Goal: Information Seeking & Learning: Learn about a topic

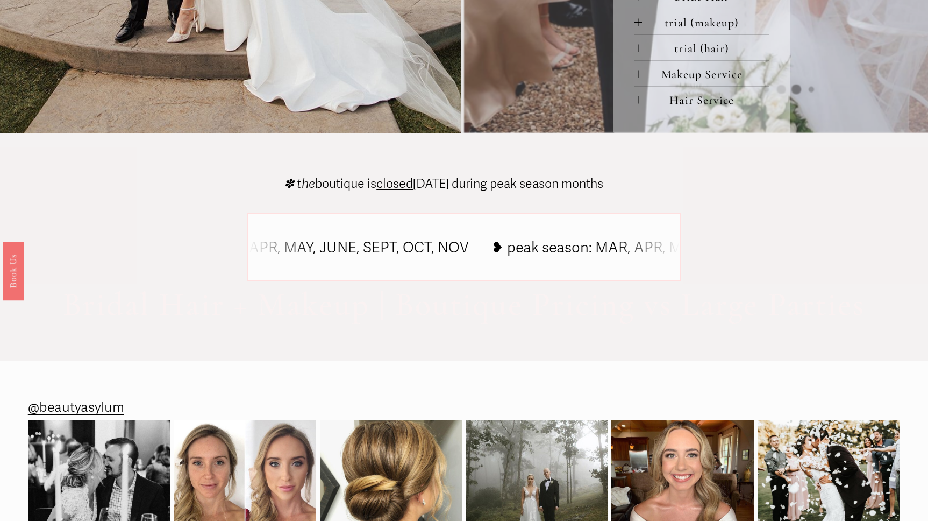
scroll to position [385, 0]
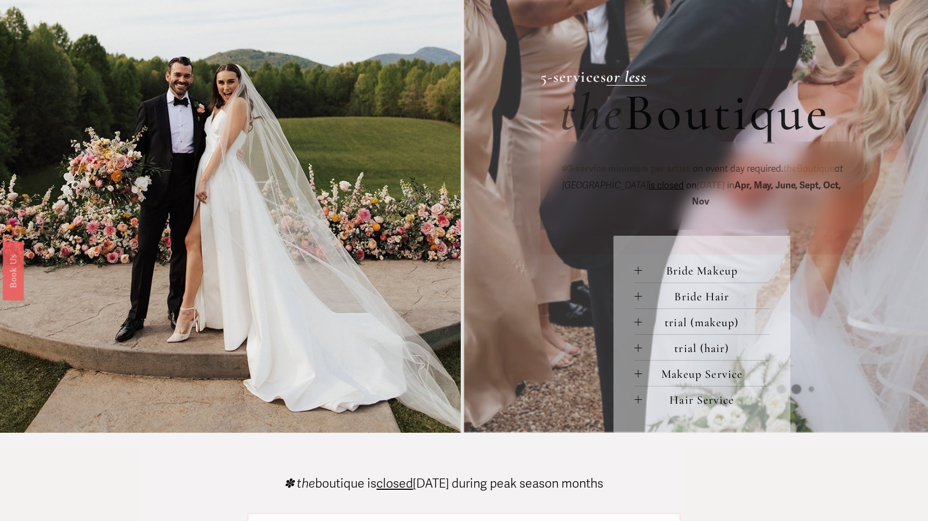
click at [680, 370] on span "Makeup Service" at bounding box center [705, 374] width 127 height 14
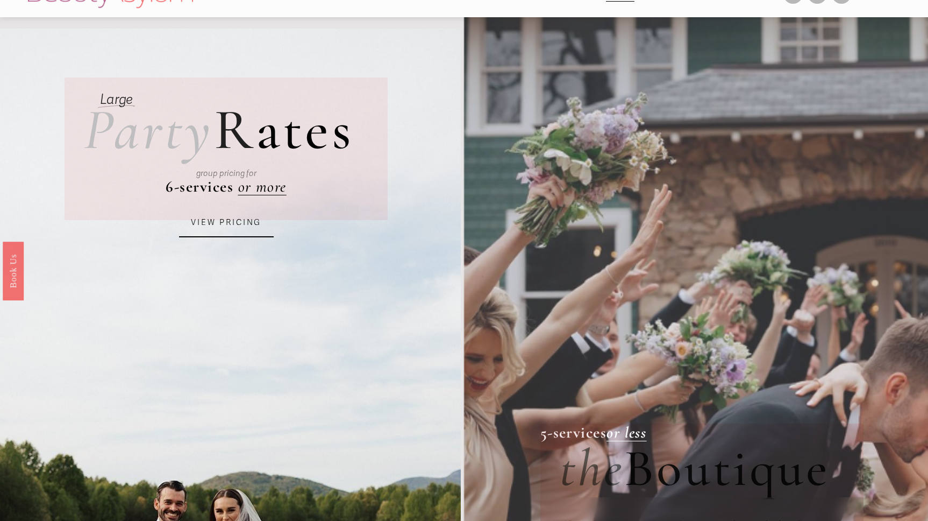
scroll to position [0, 0]
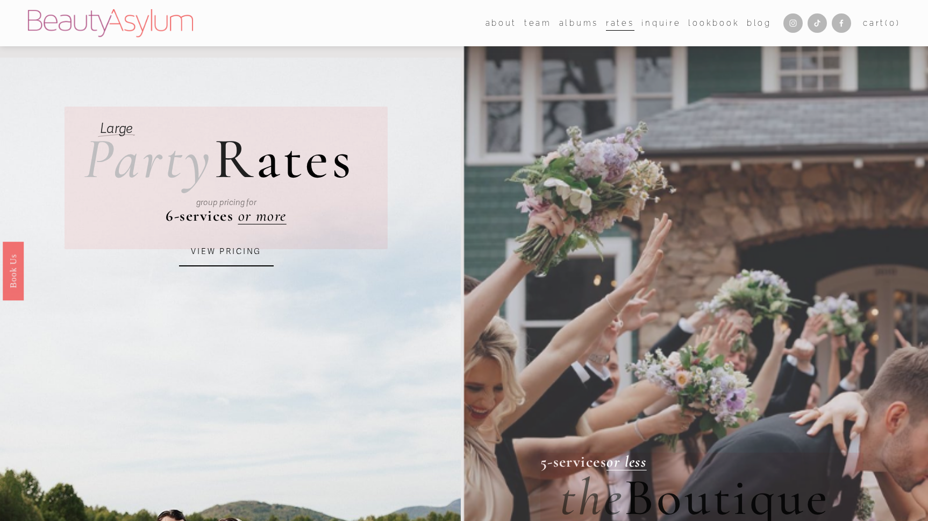
click at [717, 18] on link "Lookbook" at bounding box center [713, 23] width 51 height 16
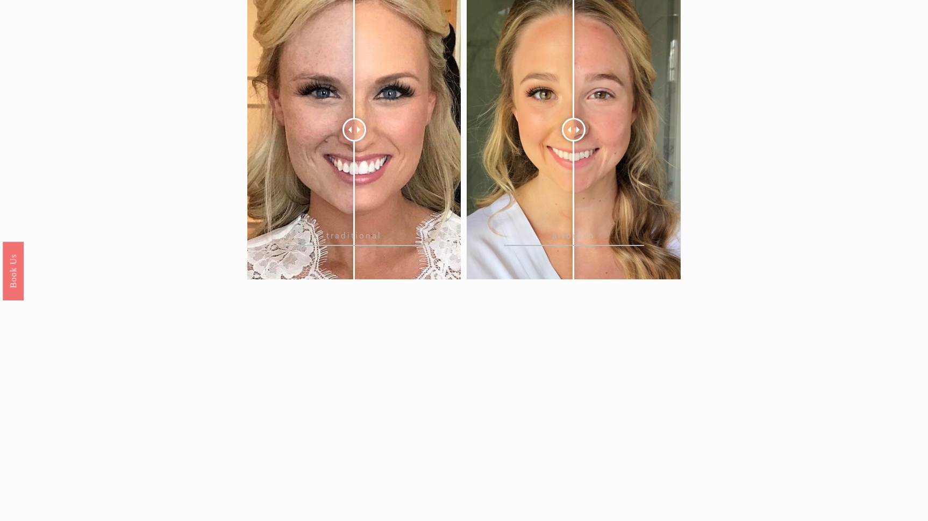
scroll to position [1235, 0]
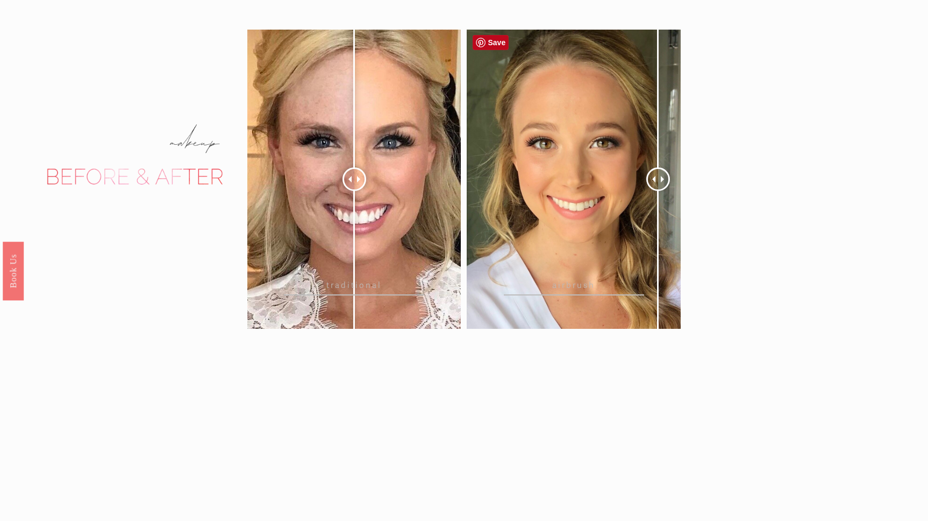
drag, startPoint x: 573, startPoint y: 179, endPoint x: 658, endPoint y: 182, distance: 85.6
click at [658, 182] on div at bounding box center [658, 179] width 24 height 24
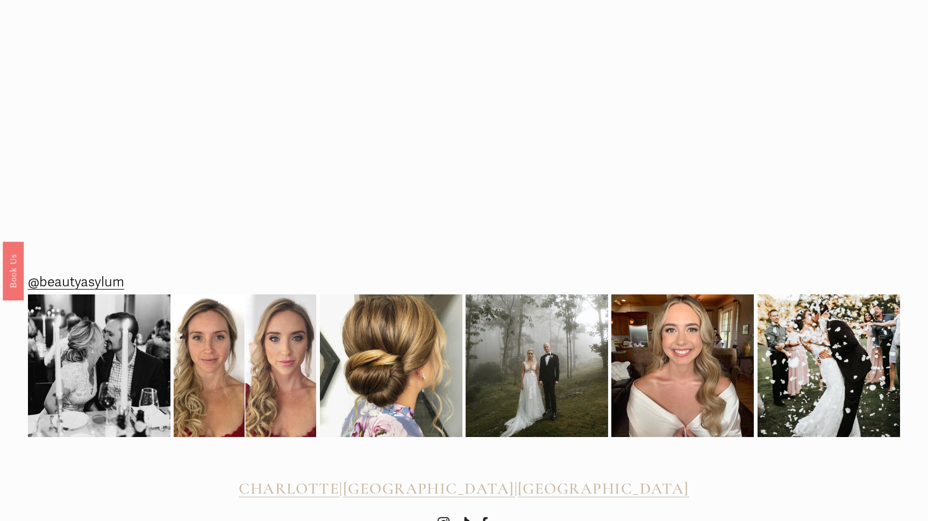
scroll to position [1705, 0]
